Goal: Task Accomplishment & Management: Manage account settings

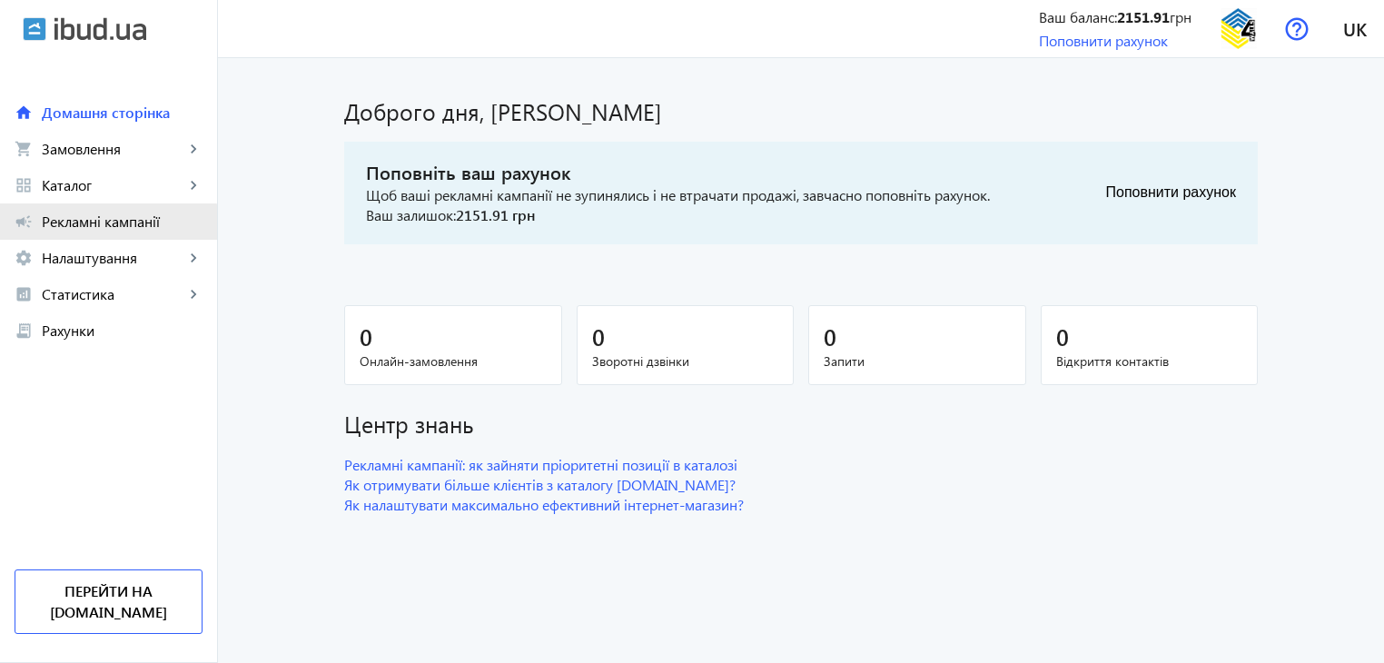
click at [102, 230] on span "Рекламні кампанії" at bounding box center [122, 222] width 161 height 18
